Goal: Task Accomplishment & Management: Use online tool/utility

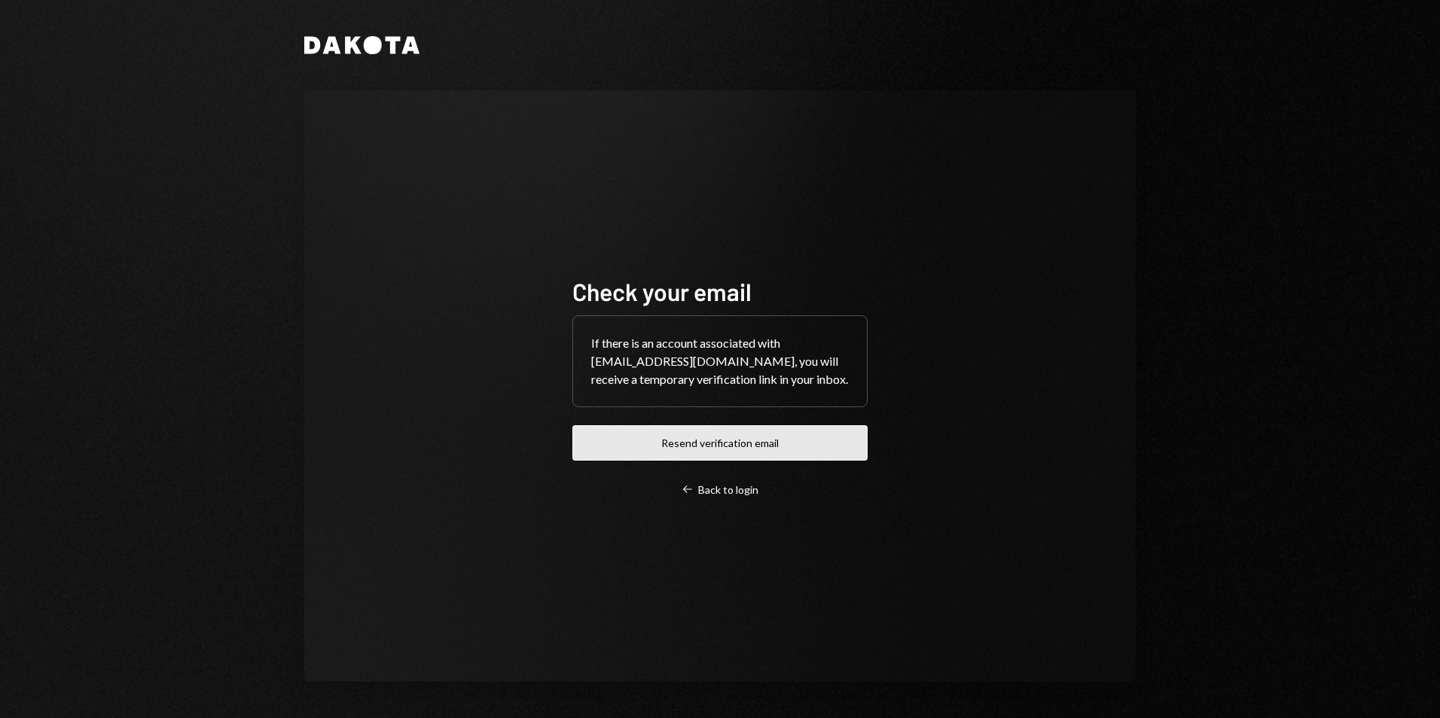
click at [747, 441] on button "Resend verification email" at bounding box center [719, 443] width 295 height 35
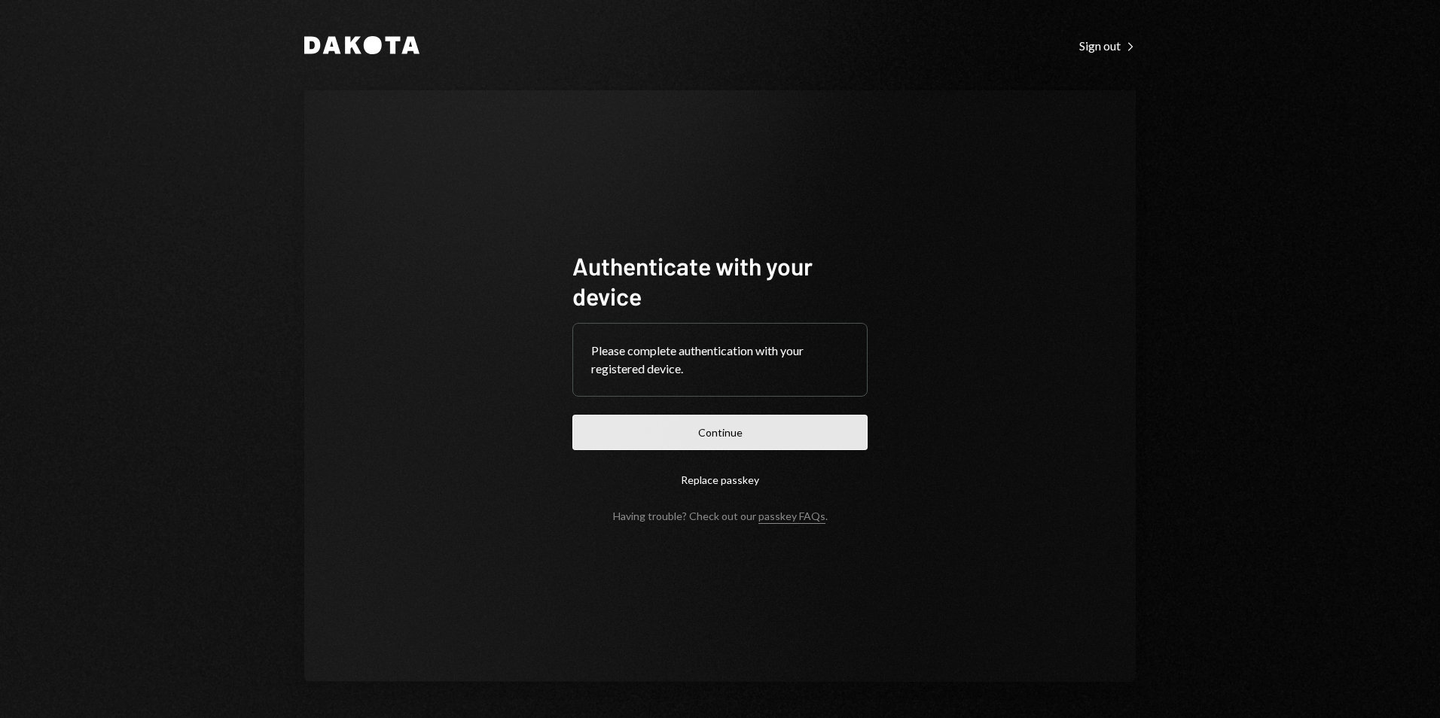
click at [805, 428] on button "Continue" at bounding box center [719, 432] width 295 height 35
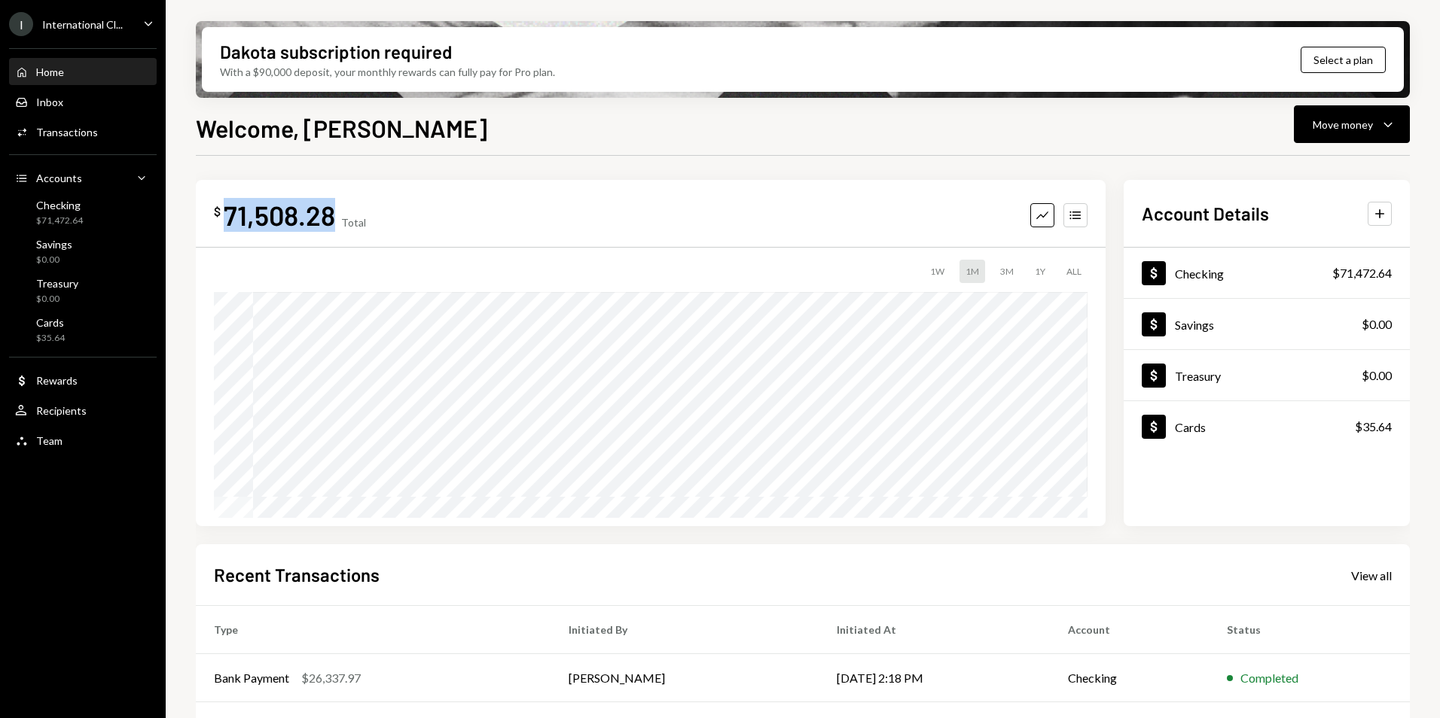
drag, startPoint x: 334, startPoint y: 214, endPoint x: 226, endPoint y: 222, distance: 108.8
click at [226, 222] on div "71,508.28" at bounding box center [279, 215] width 111 height 34
click at [292, 217] on div "71,508.28" at bounding box center [279, 215] width 111 height 34
copy div "71,508.28"
